Goal: Task Accomplishment & Management: Manage account settings

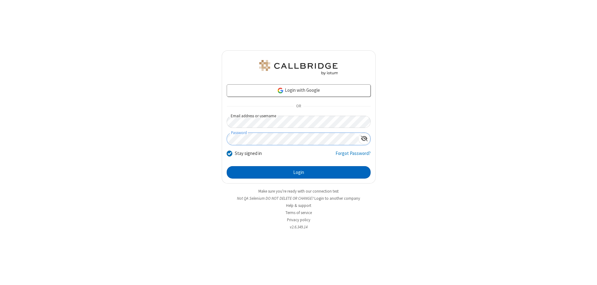
click at [299, 172] on button "Login" at bounding box center [299, 172] width 144 height 12
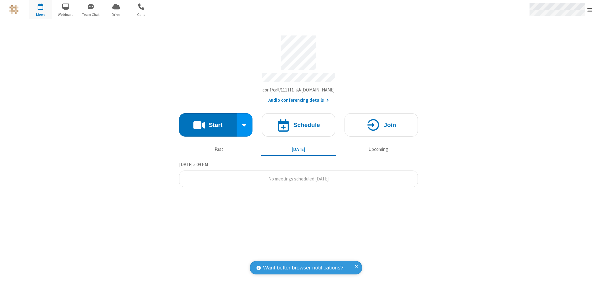
click at [590, 10] on span "Open menu" at bounding box center [590, 10] width 5 height 6
click at [597, 41] on span at bounding box center [605, 41] width 6 height 5
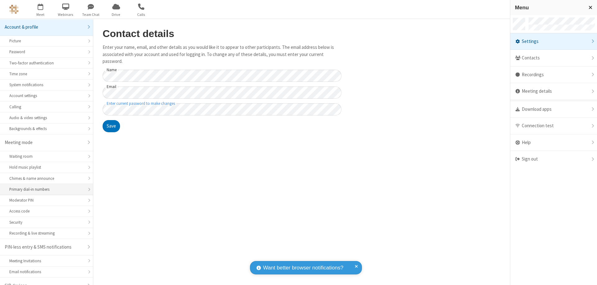
click at [44, 186] on div "Primary dial-in numbers" at bounding box center [46, 189] width 74 height 6
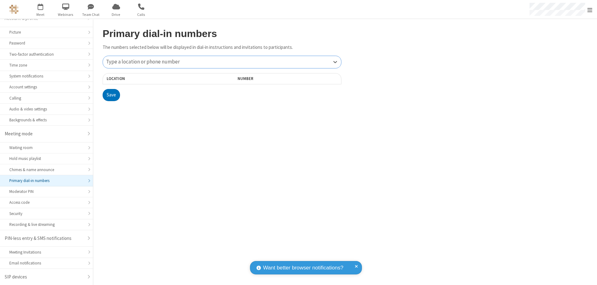
click at [222, 62] on div "Type a location or phone number" at bounding box center [222, 62] width 238 height 12
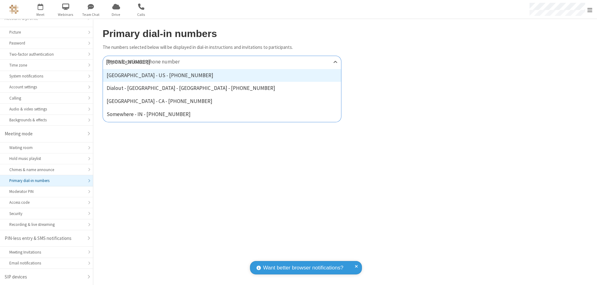
type input "[PHONE_NUMBER]"
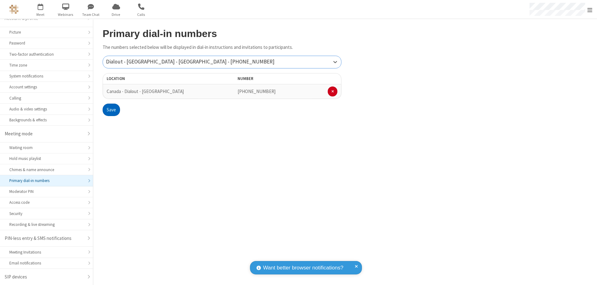
click at [111, 110] on button "Save" at bounding box center [111, 110] width 17 height 12
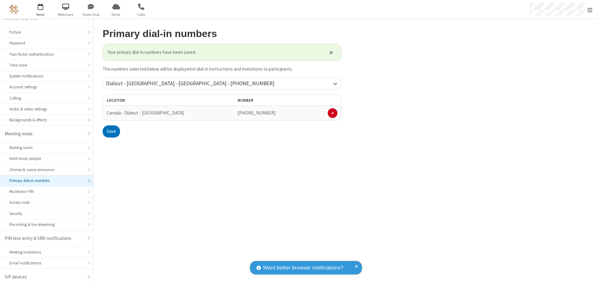
click at [590, 10] on span "Open menu" at bounding box center [590, 10] width 5 height 6
click at [40, 9] on span "button" at bounding box center [40, 6] width 23 height 11
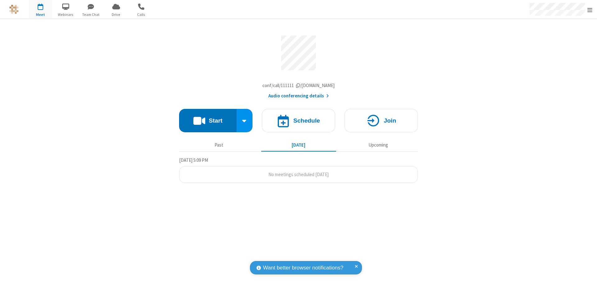
click at [208, 122] on button "Start" at bounding box center [208, 120] width 58 height 23
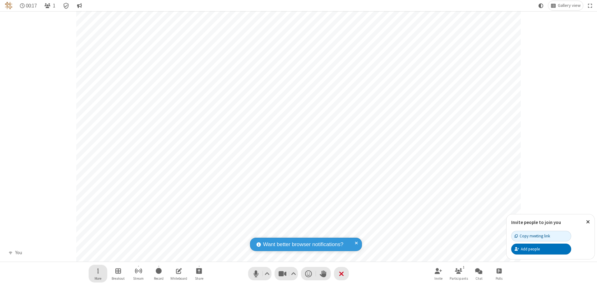
click at [98, 271] on span "Open menu" at bounding box center [98, 271] width 2 height 8
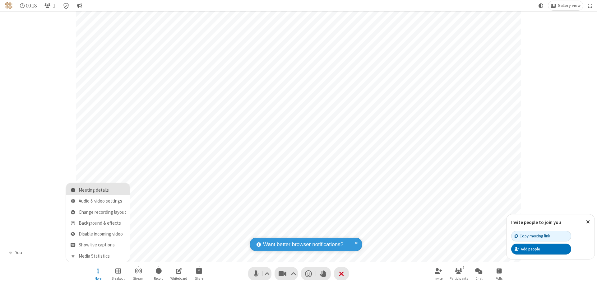
click at [102, 190] on span "Meeting details" at bounding box center [103, 190] width 48 height 5
